Goal: Information Seeking & Learning: Learn about a topic

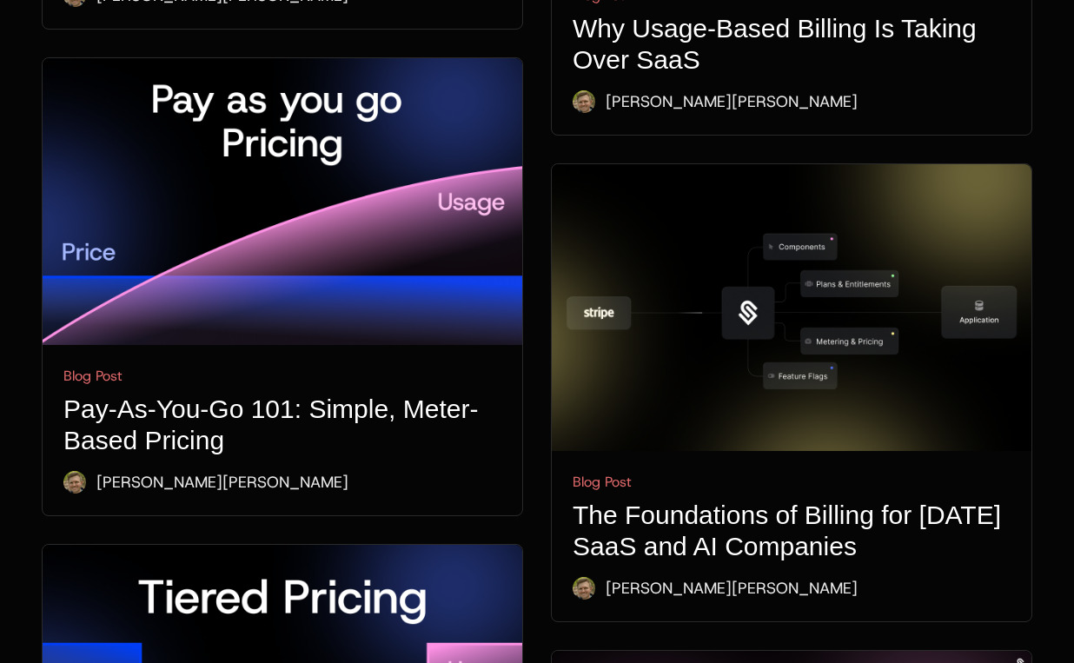
scroll to position [4014, 0]
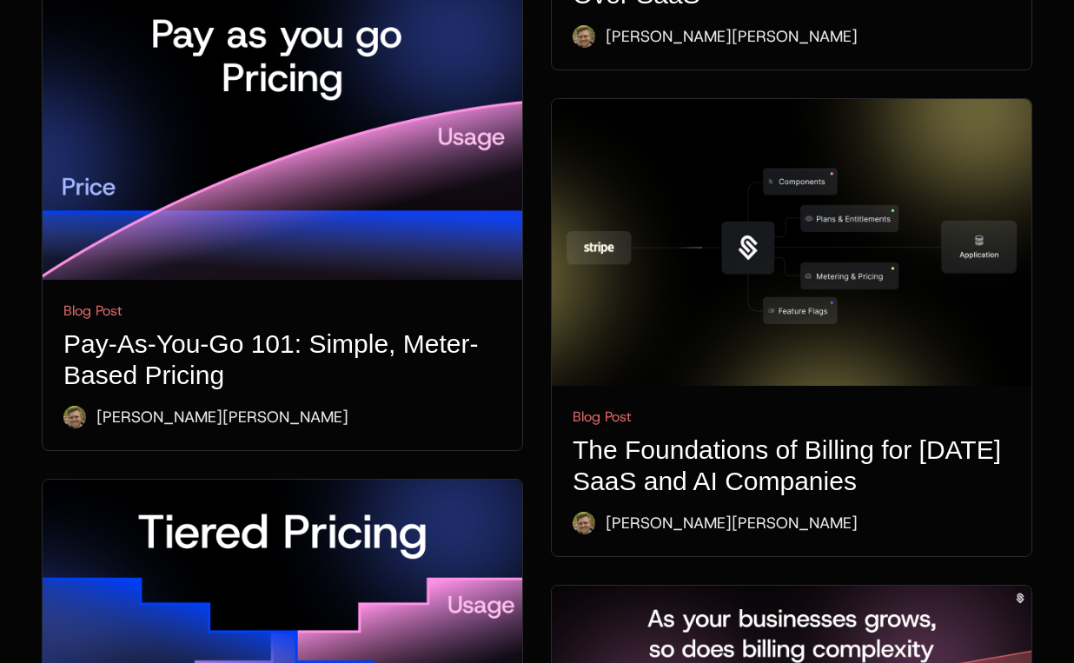
click at [229, 126] on img at bounding box center [283, 136] width 480 height 287
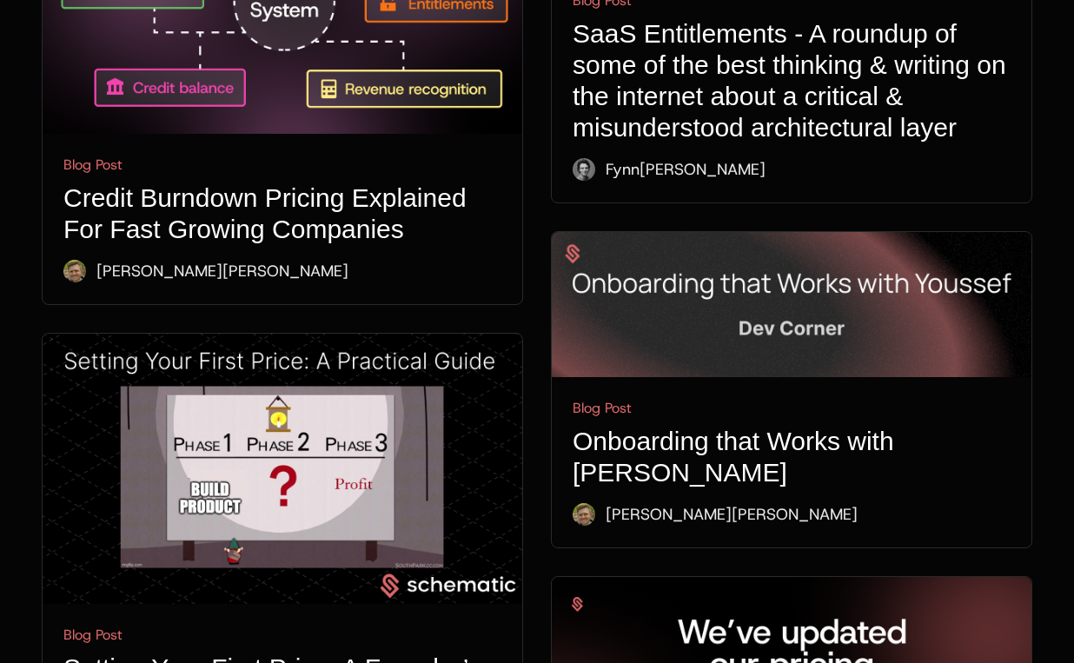
scroll to position [5814, 0]
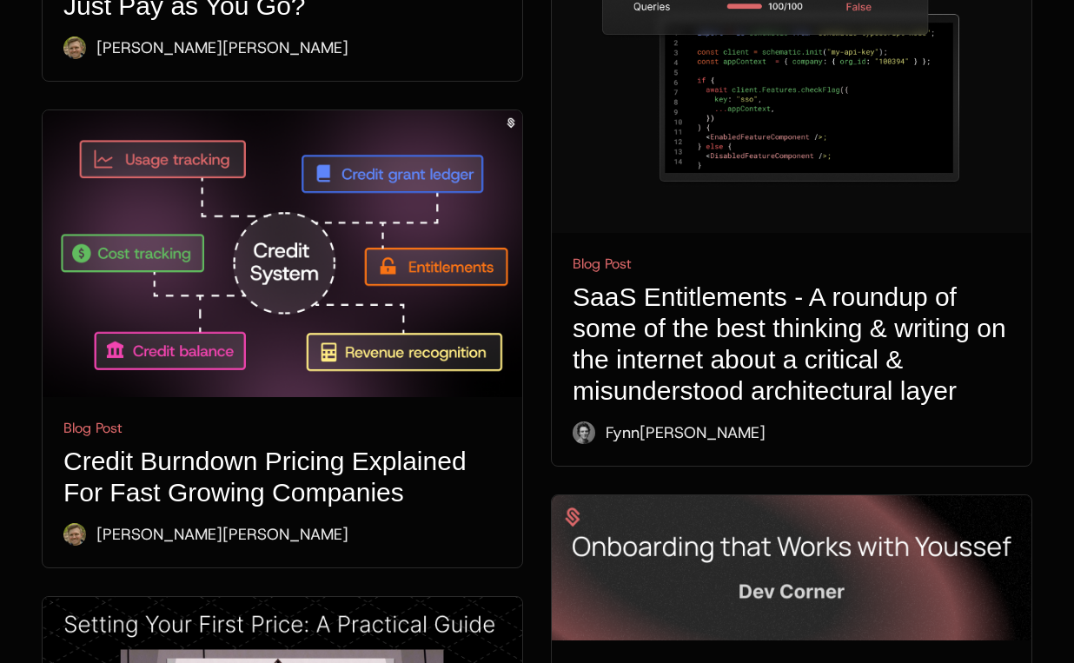
click at [256, 312] on img at bounding box center [283, 253] width 480 height 287
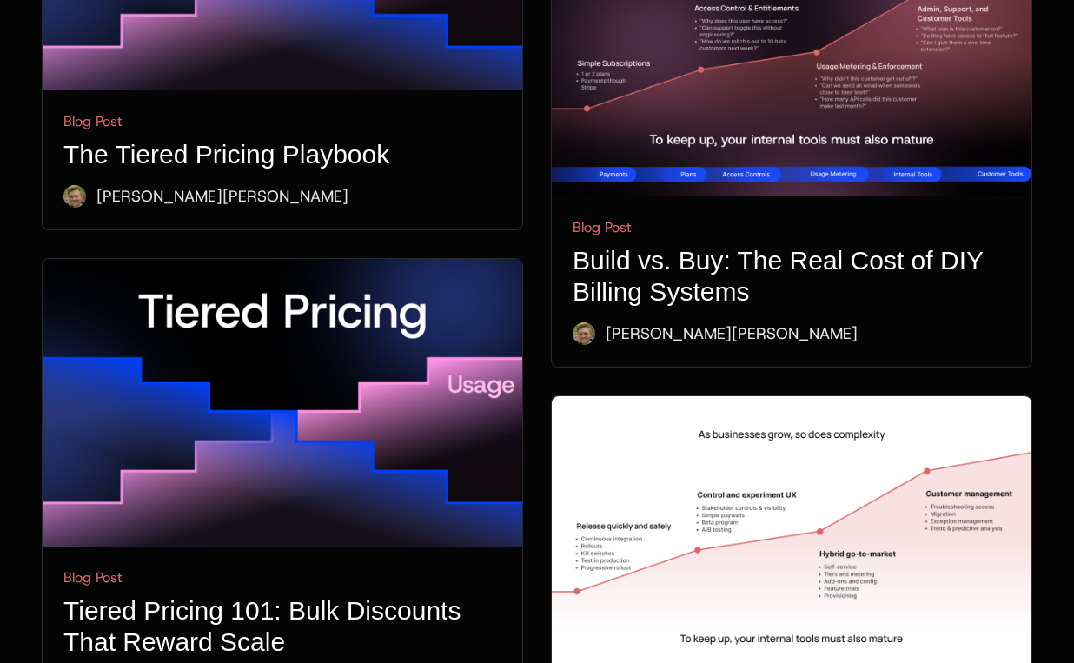
scroll to position [4747, 0]
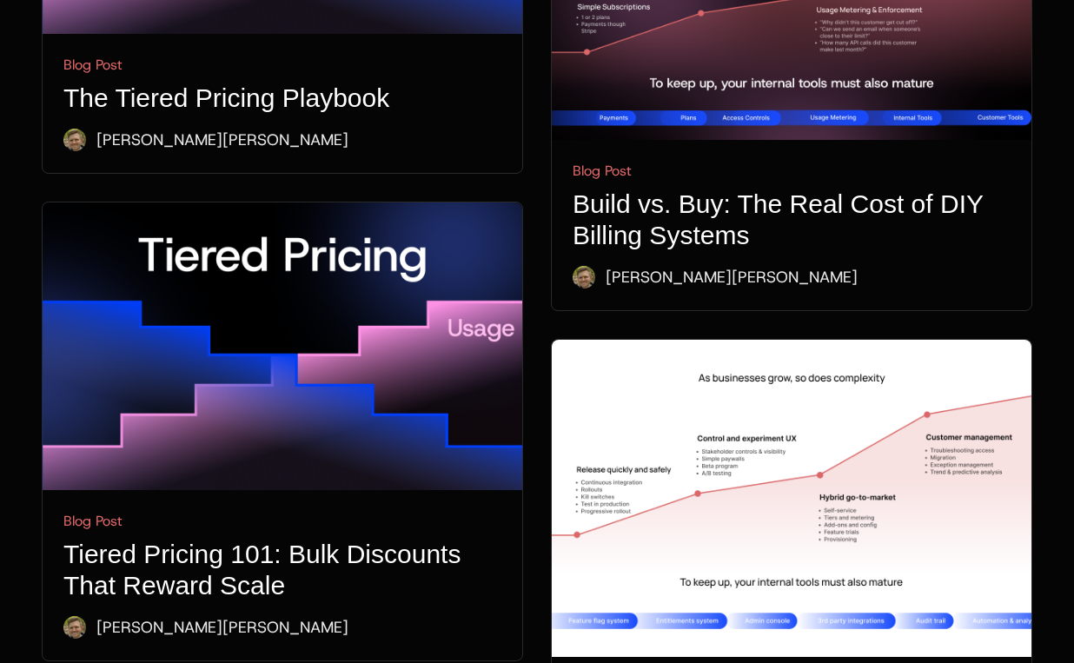
click at [269, 368] on img at bounding box center [283, 346] width 480 height 287
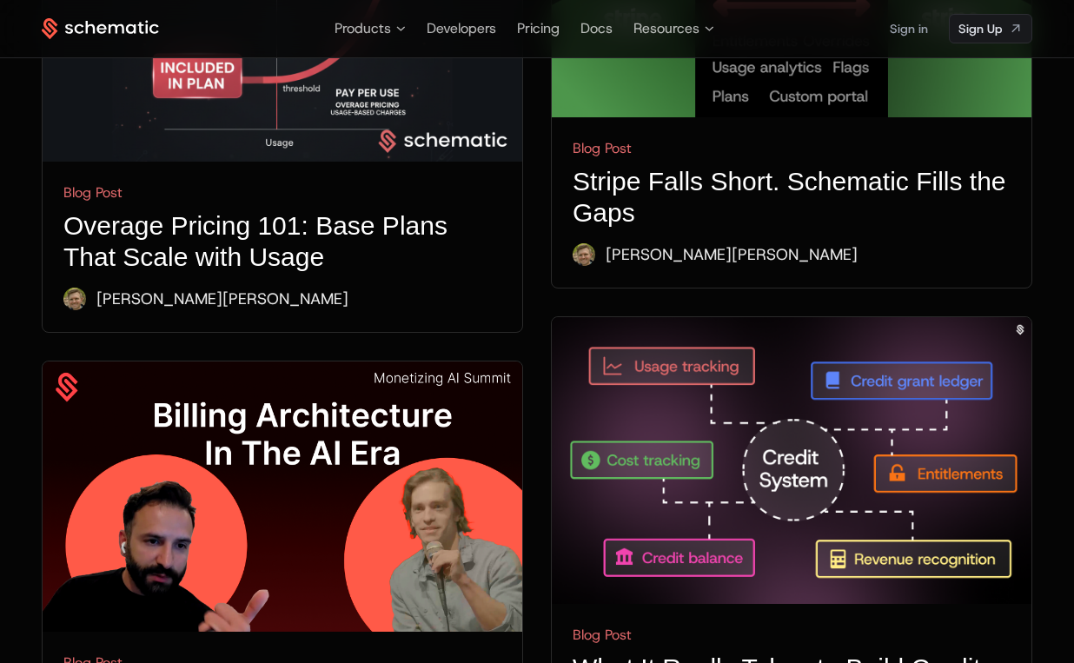
scroll to position [999, 0]
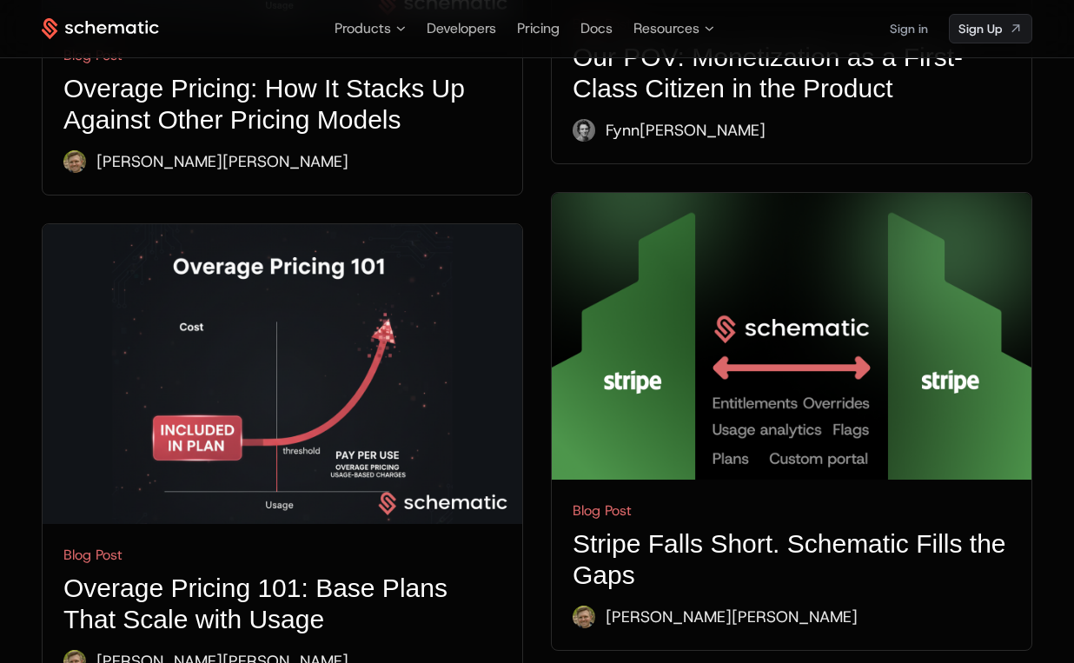
click at [182, 382] on img at bounding box center [283, 374] width 480 height 300
